Goal: Complete application form

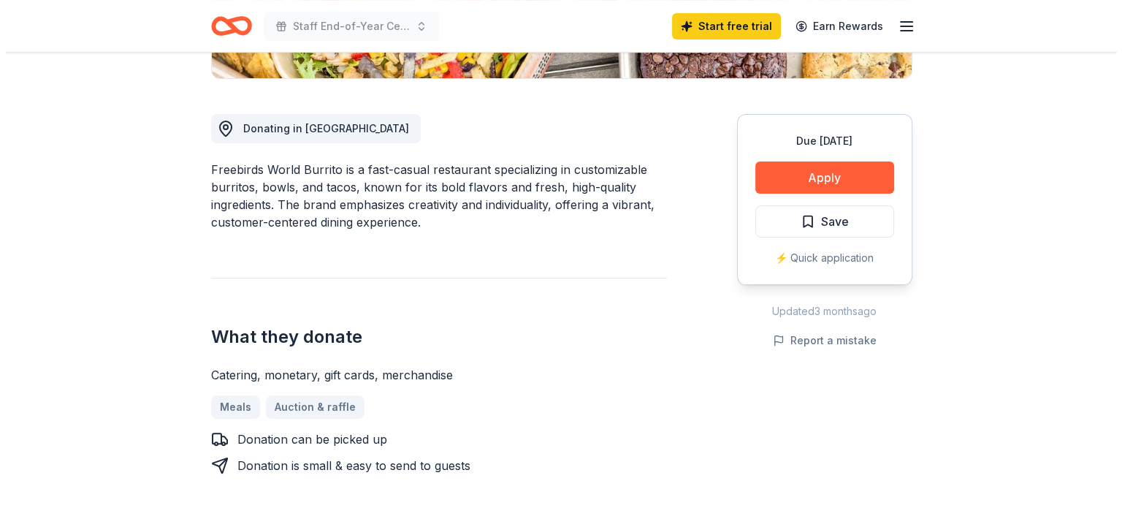
scroll to position [243, 0]
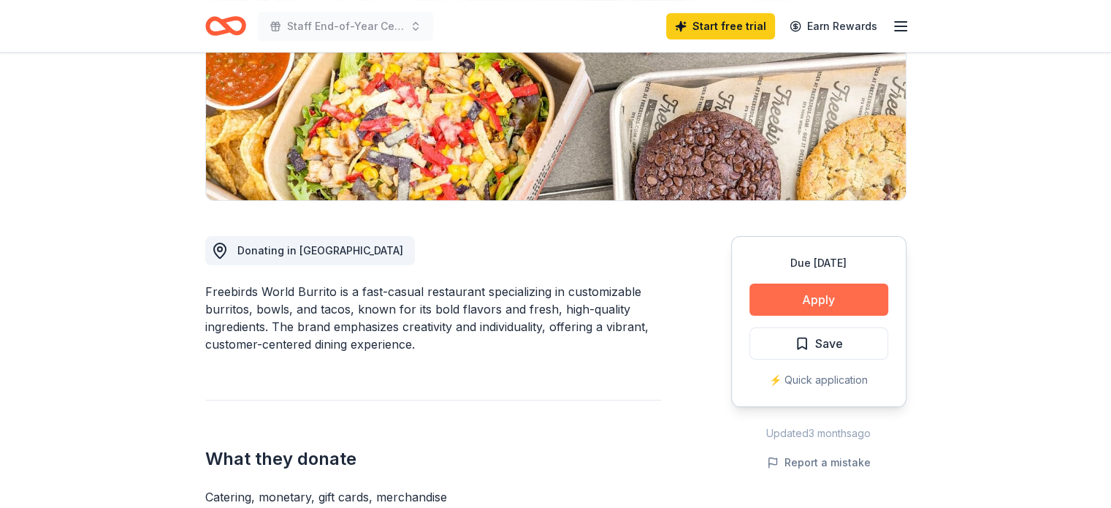
click at [801, 299] on button "Apply" at bounding box center [819, 299] width 139 height 32
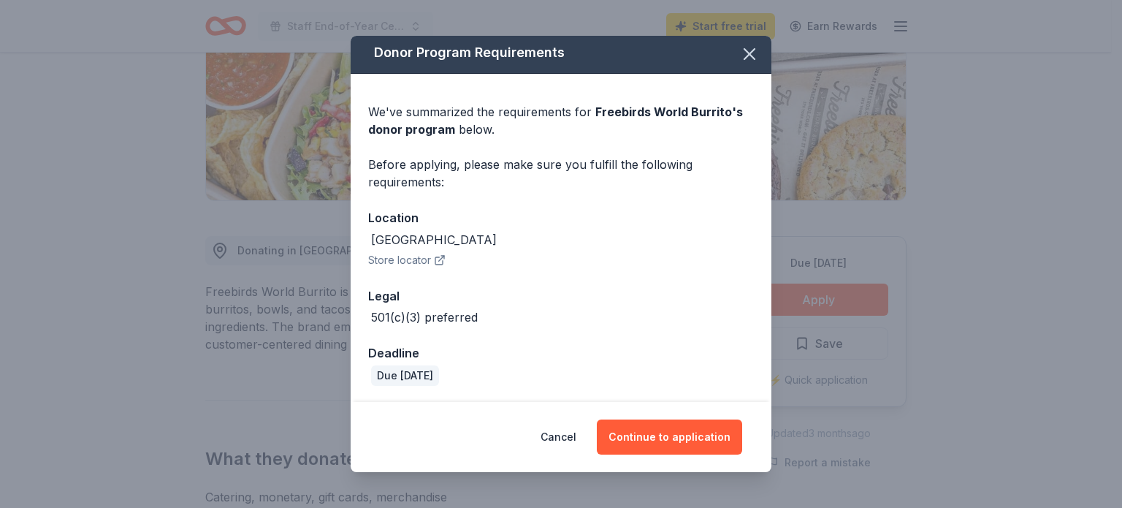
scroll to position [4, 0]
click at [429, 256] on button "Store locator" at bounding box center [406, 260] width 77 height 18
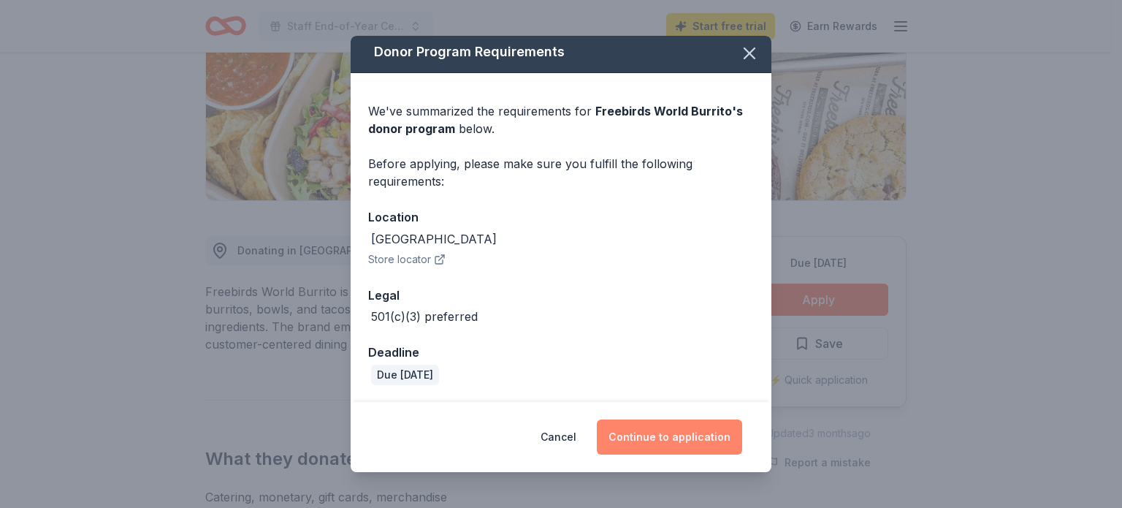
click at [681, 438] on button "Continue to application" at bounding box center [669, 436] width 145 height 35
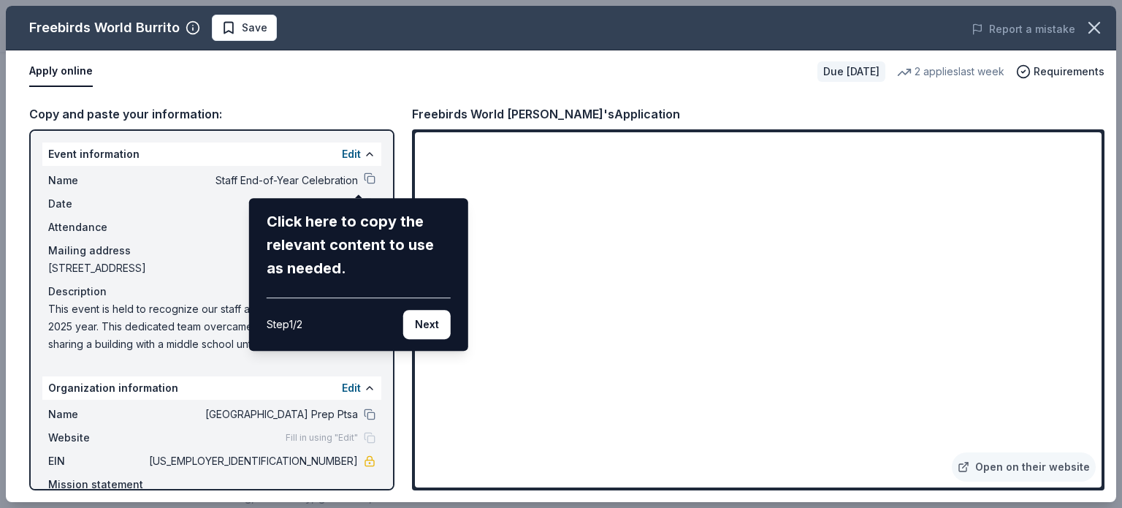
click at [319, 97] on div "Freebirds World Burrito Save Report a mistake Apply online Due [DATE] 2 applies…" at bounding box center [561, 254] width 1111 height 496
click at [191, 204] on div "Freebirds World Burrito Save Report a mistake Apply online Due [DATE] 2 applies…" at bounding box center [561, 254] width 1111 height 496
click at [1035, 385] on div "Freebirds World Burrito Save Report a mistake Apply online Due [DATE] 2 applies…" at bounding box center [561, 254] width 1111 height 496
click at [418, 324] on button "Next" at bounding box center [426, 324] width 47 height 29
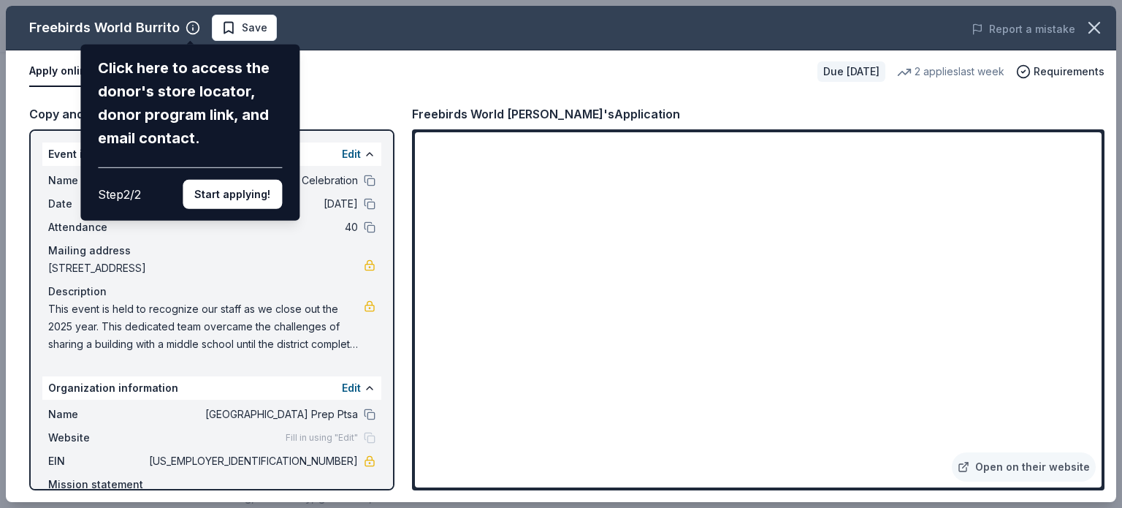
click at [359, 94] on div "Freebirds World Burrito Click here to access the donor's store locator, donor p…" at bounding box center [561, 254] width 1111 height 496
click at [999, 387] on div "Freebirds World Burrito Click here to access the donor's store locator, donor p…" at bounding box center [561, 254] width 1111 height 496
click at [894, 386] on div "Freebirds World Burrito Click here to access the donor's store locator, donor p…" at bounding box center [561, 254] width 1111 height 496
click at [649, 292] on div "Freebirds World Burrito Click here to access the donor's store locator, donor p…" at bounding box center [561, 254] width 1111 height 496
click at [612, 113] on div "Freebirds World Burrito Click here to access the donor's store locator, donor p…" at bounding box center [561, 254] width 1111 height 496
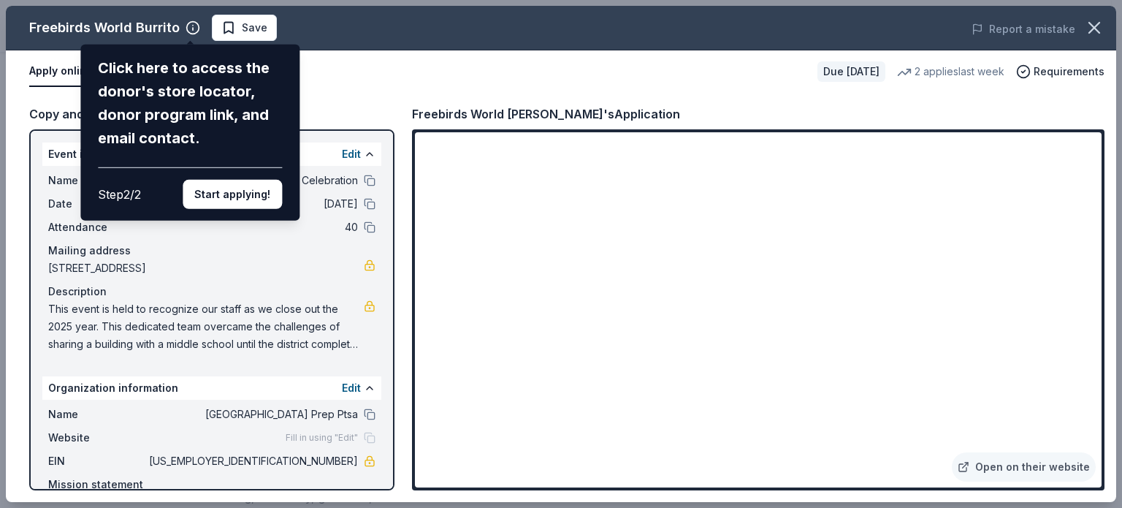
click at [237, 203] on button "Start applying!" at bounding box center [232, 194] width 99 height 29
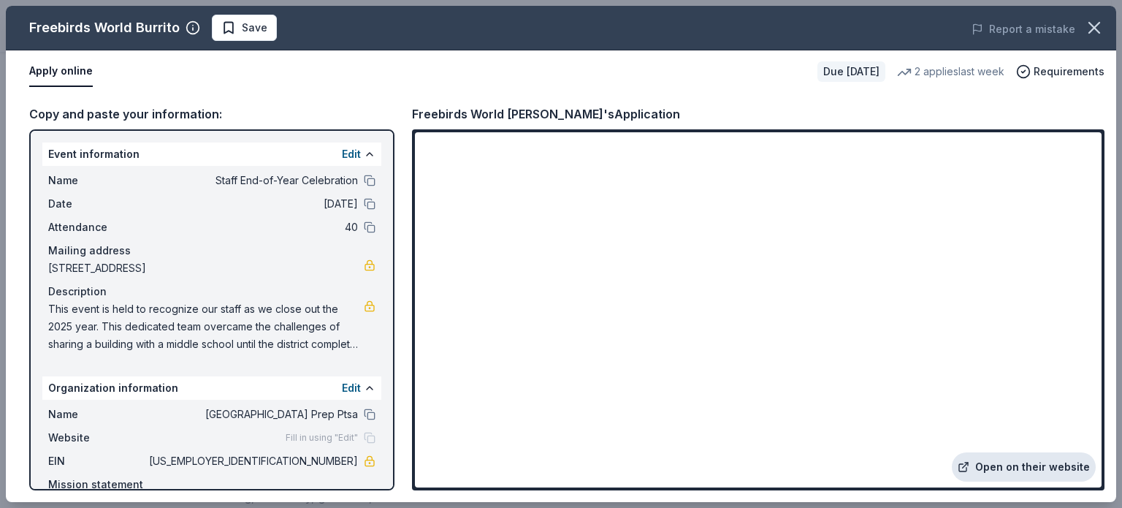
click at [1046, 467] on link "Open on their website" at bounding box center [1024, 466] width 144 height 29
click at [1072, 69] on span "Requirements" at bounding box center [1069, 72] width 71 height 18
